Goal: Transaction & Acquisition: Purchase product/service

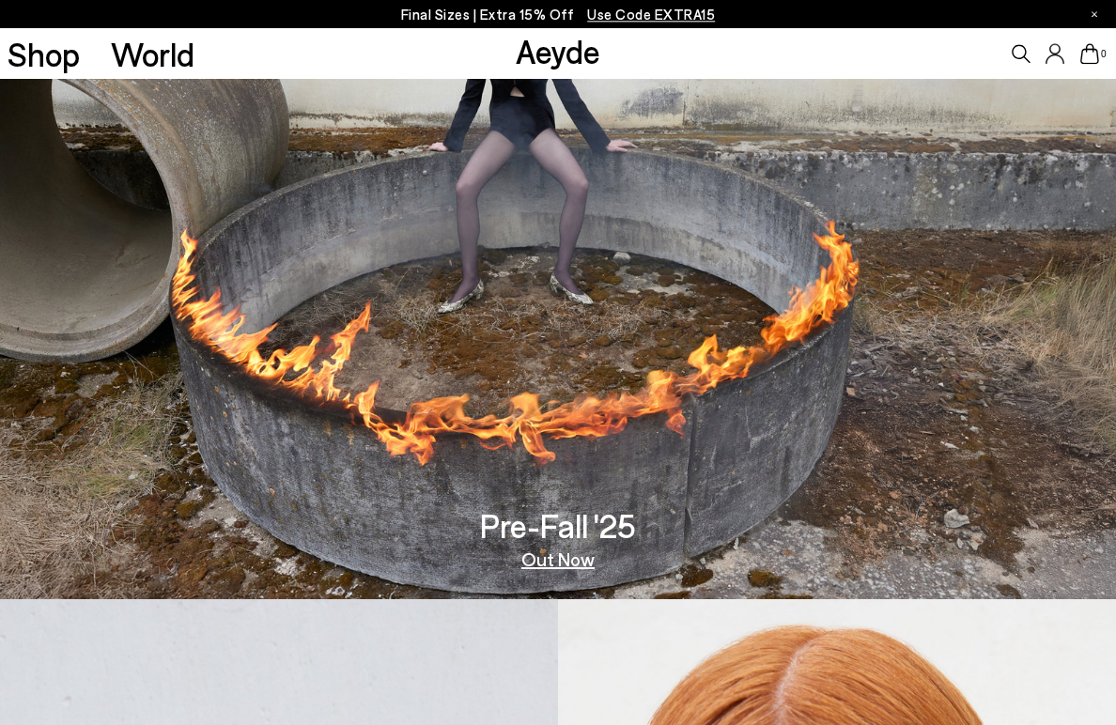
scroll to position [100, 0]
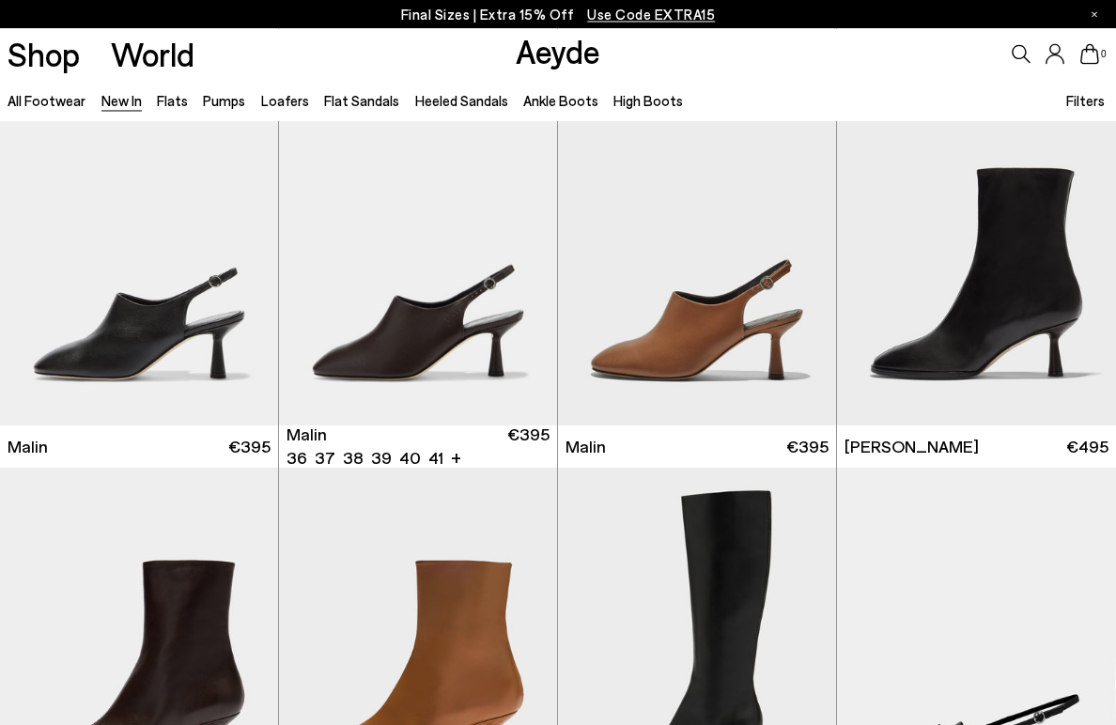
scroll to position [3966, 0]
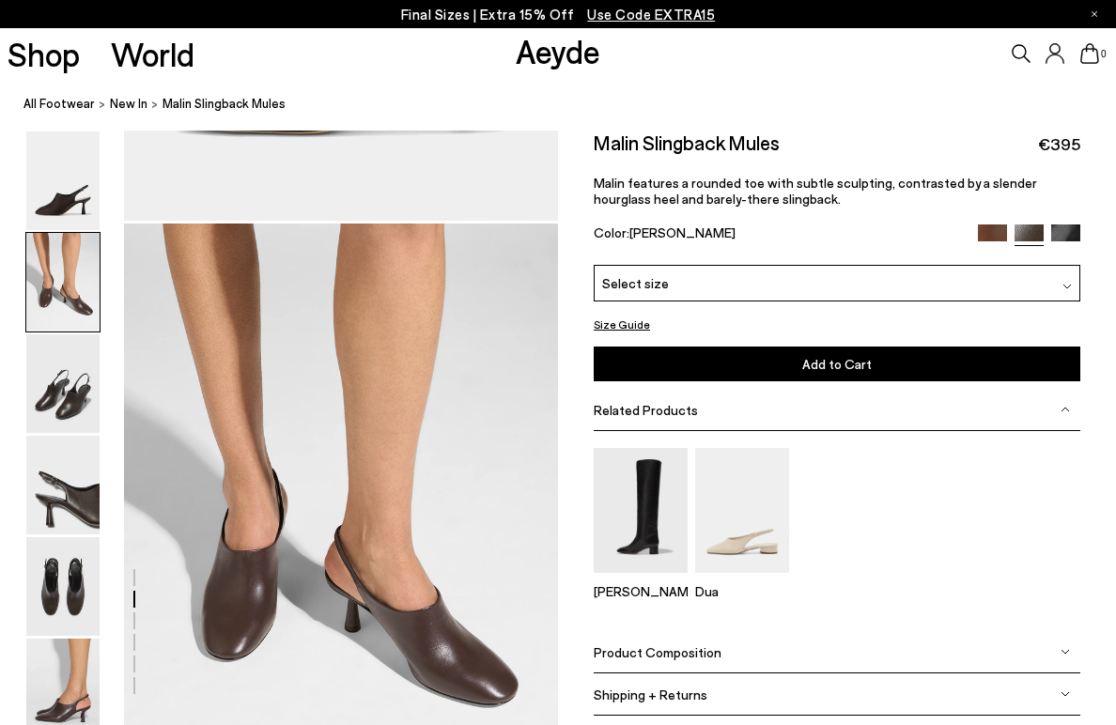
scroll to position [439, 0]
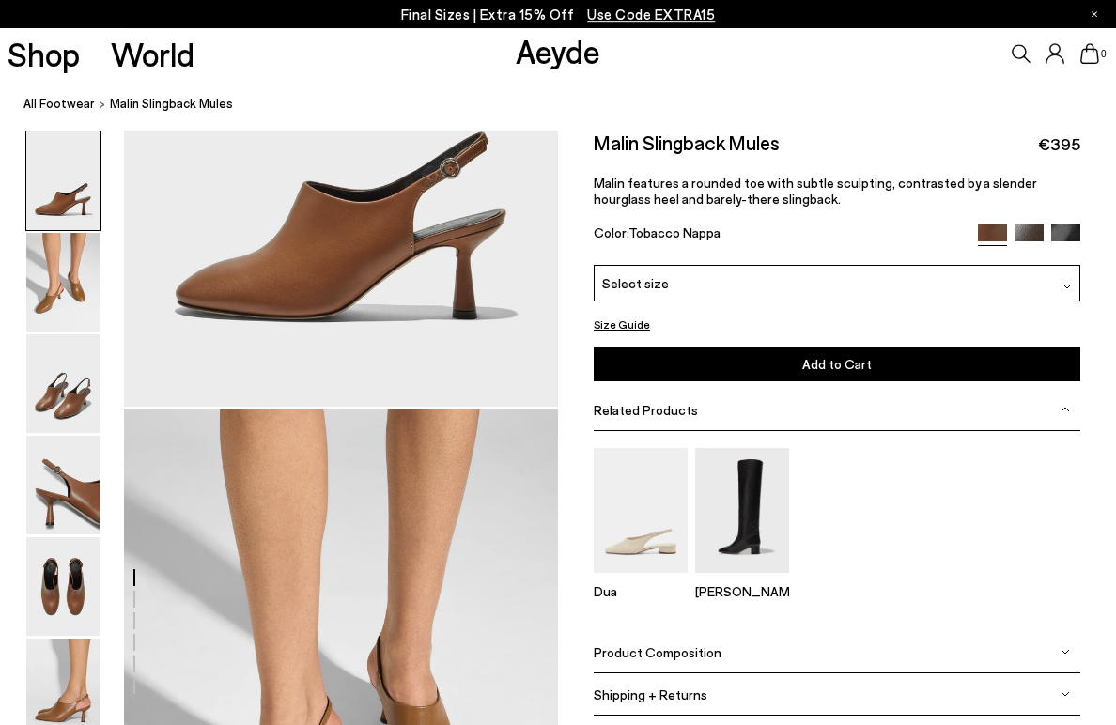
scroll to position [303, 0]
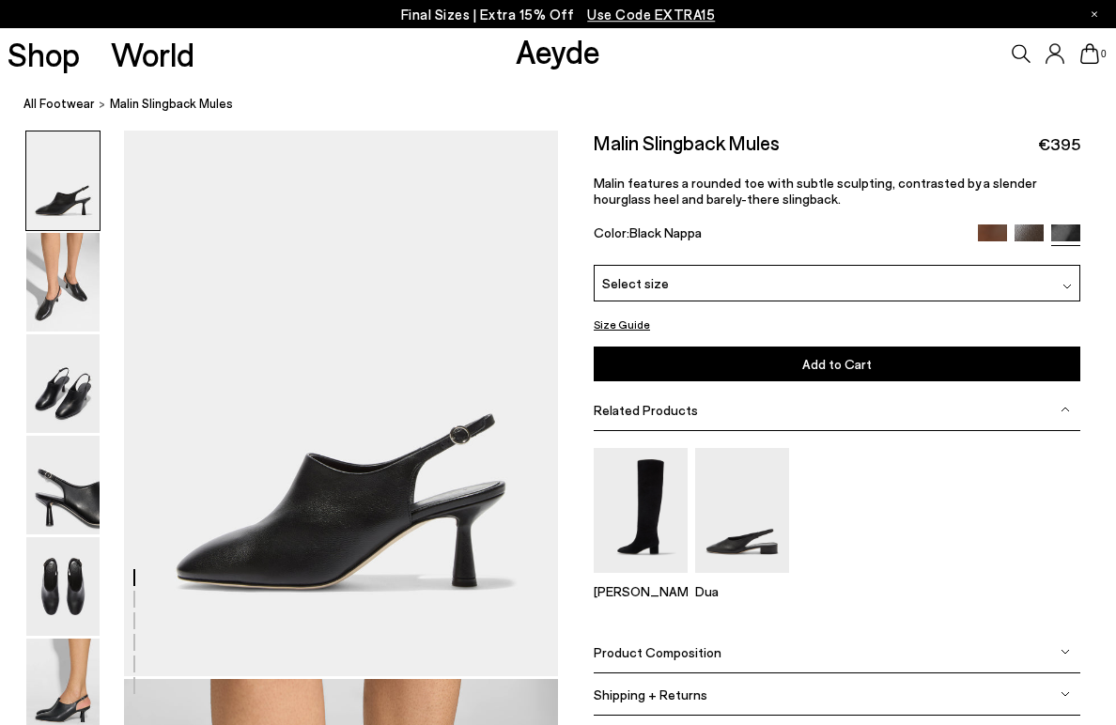
scroll to position [23, 0]
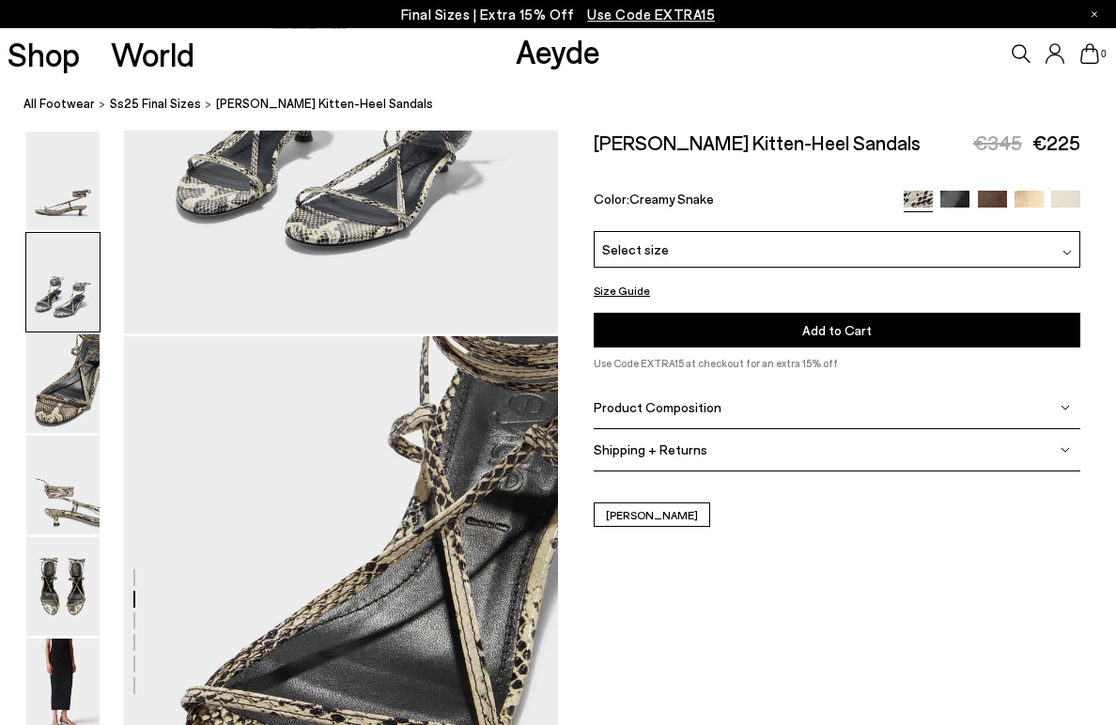
scroll to position [941, 0]
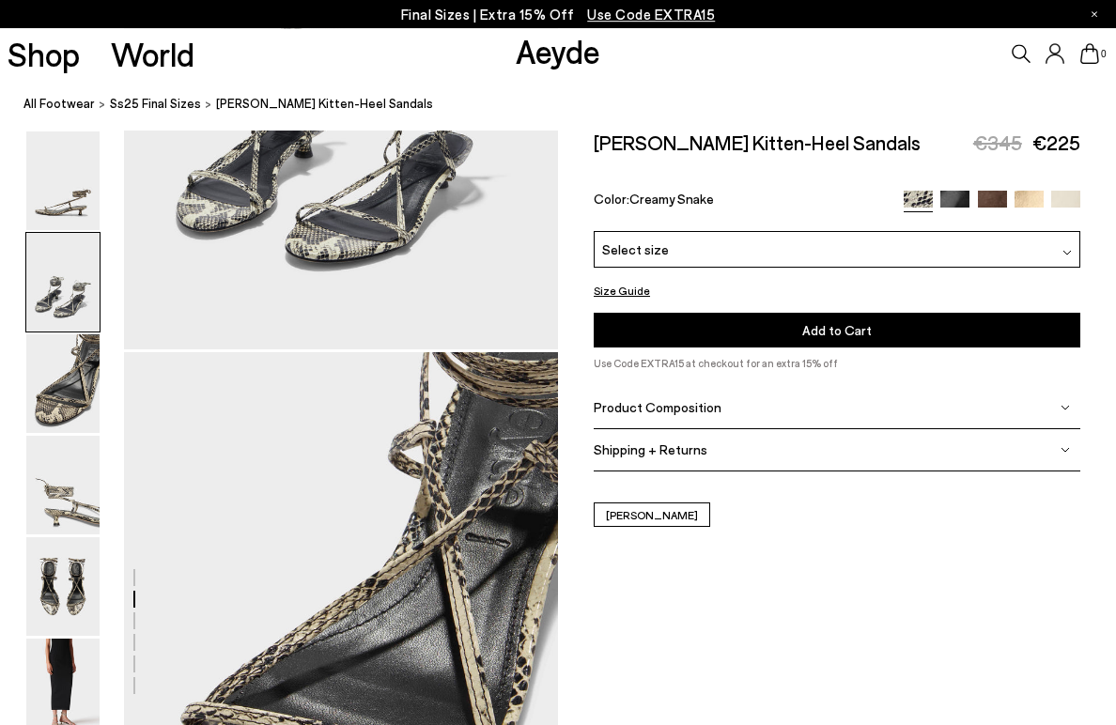
click at [542, 18] on p "Final Sizes | Extra 15% Off Use Code EXTRA15" at bounding box center [558, 14] width 315 height 23
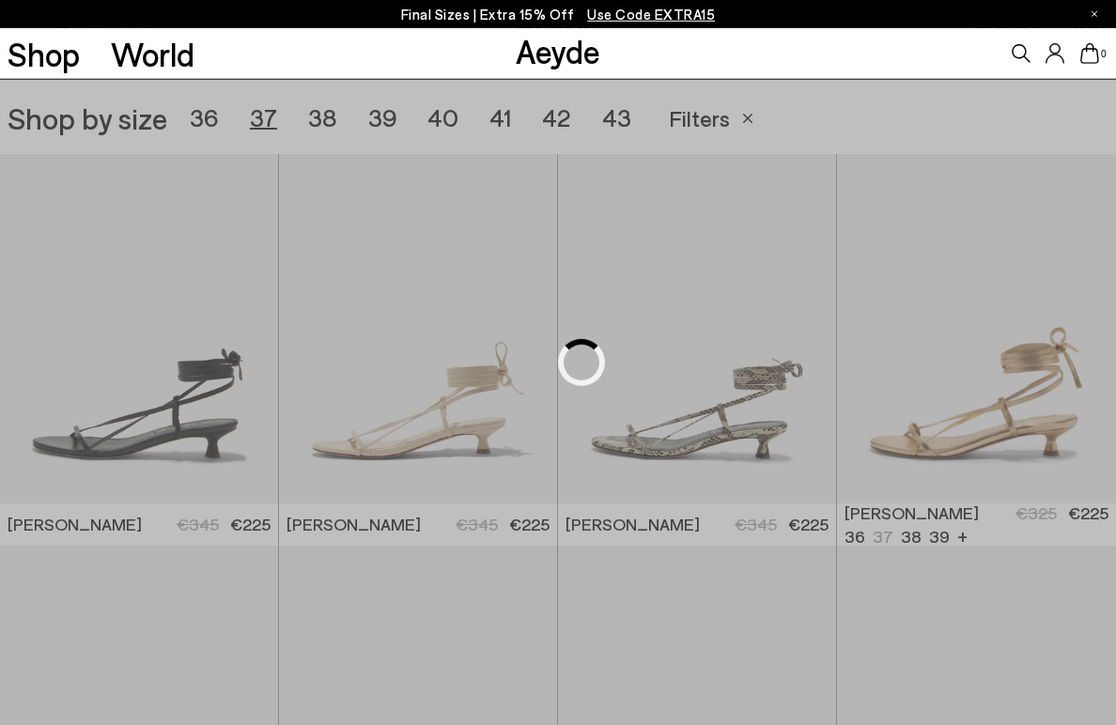
scroll to position [311, 0]
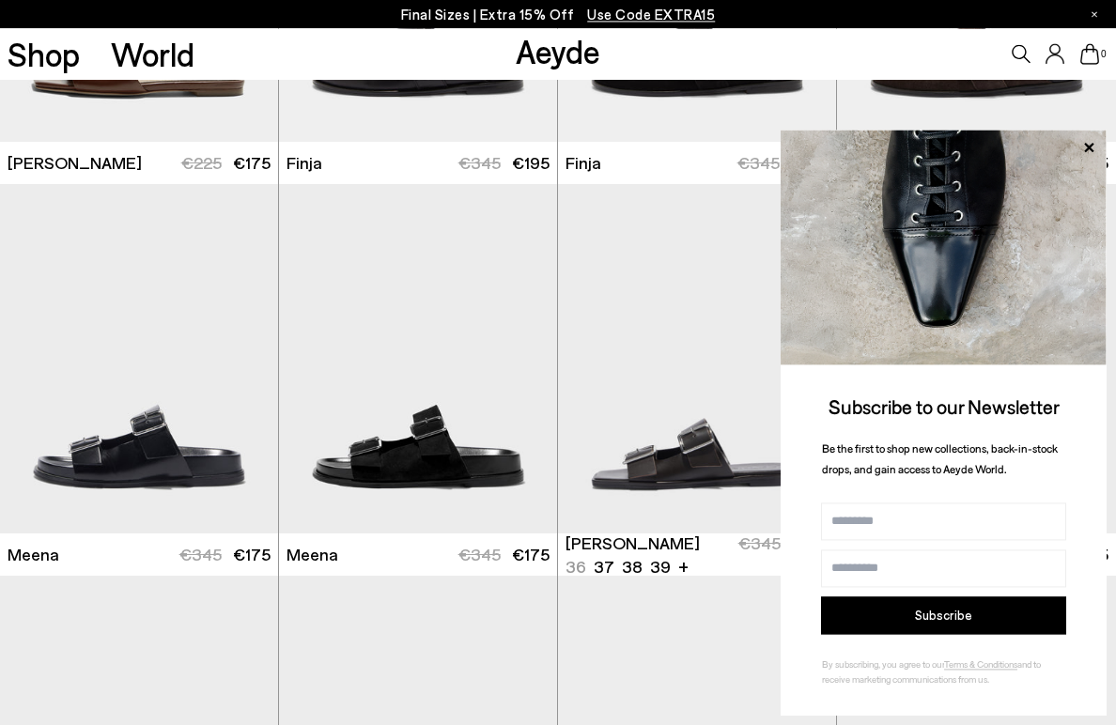
scroll to position [2317, 0]
